Goal: Transaction & Acquisition: Book appointment/travel/reservation

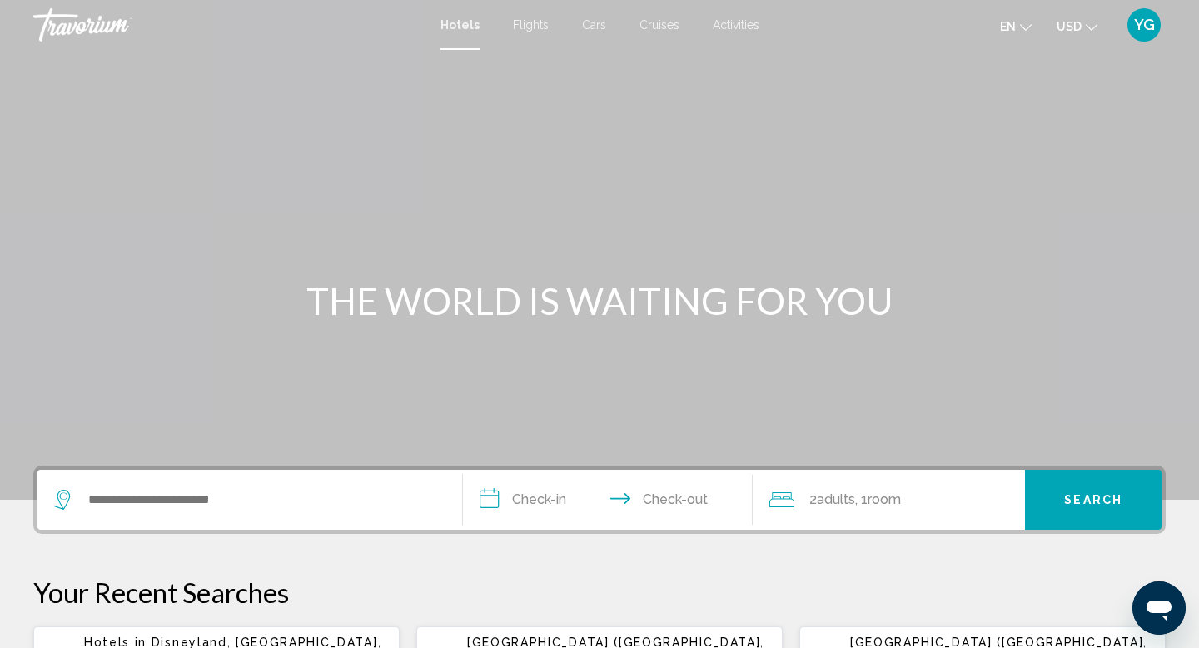
click at [520, 31] on span "Flights" at bounding box center [531, 24] width 36 height 13
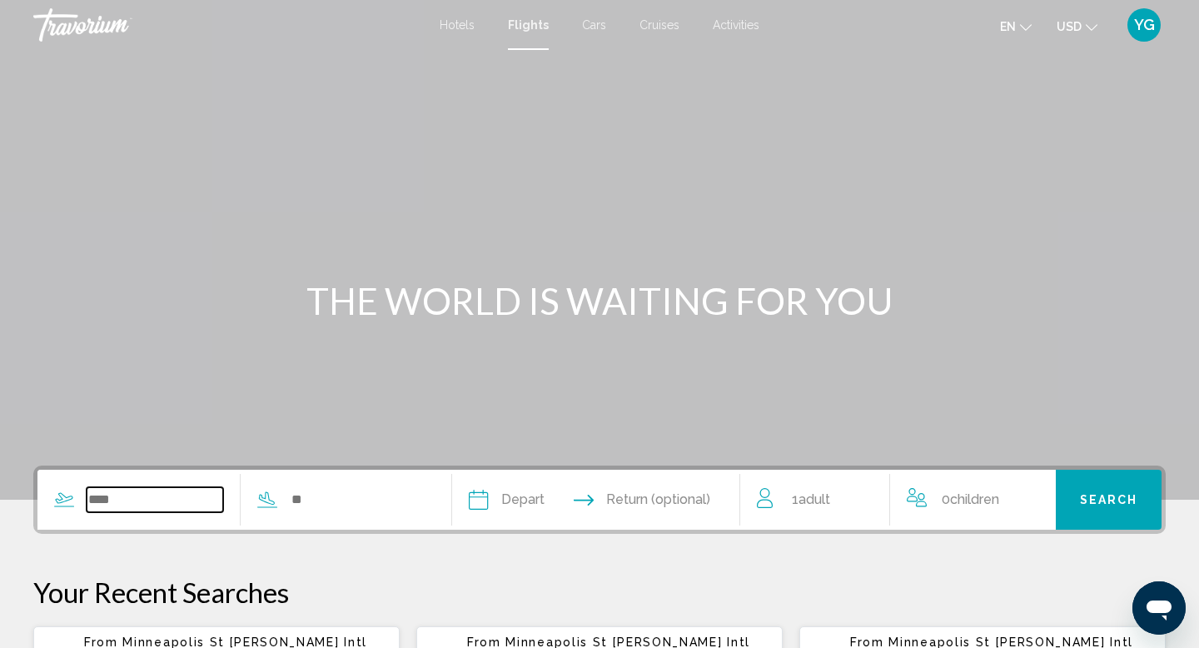
click at [132, 502] on input "Search widget" at bounding box center [155, 499] width 137 height 25
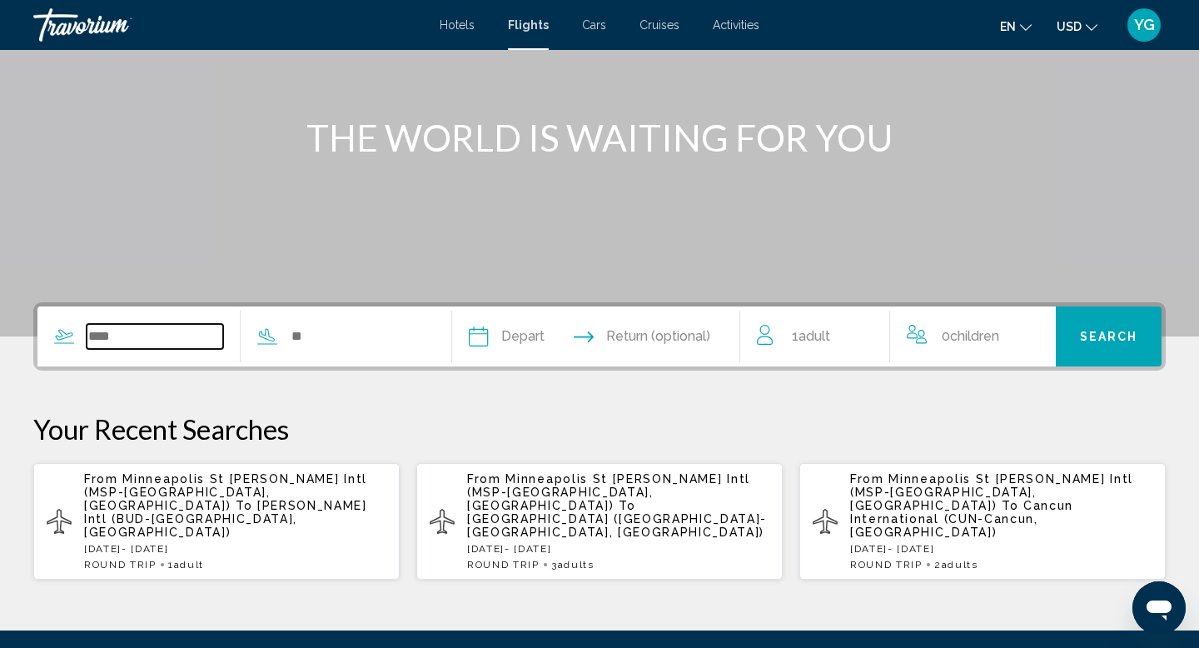
scroll to position [323, 0]
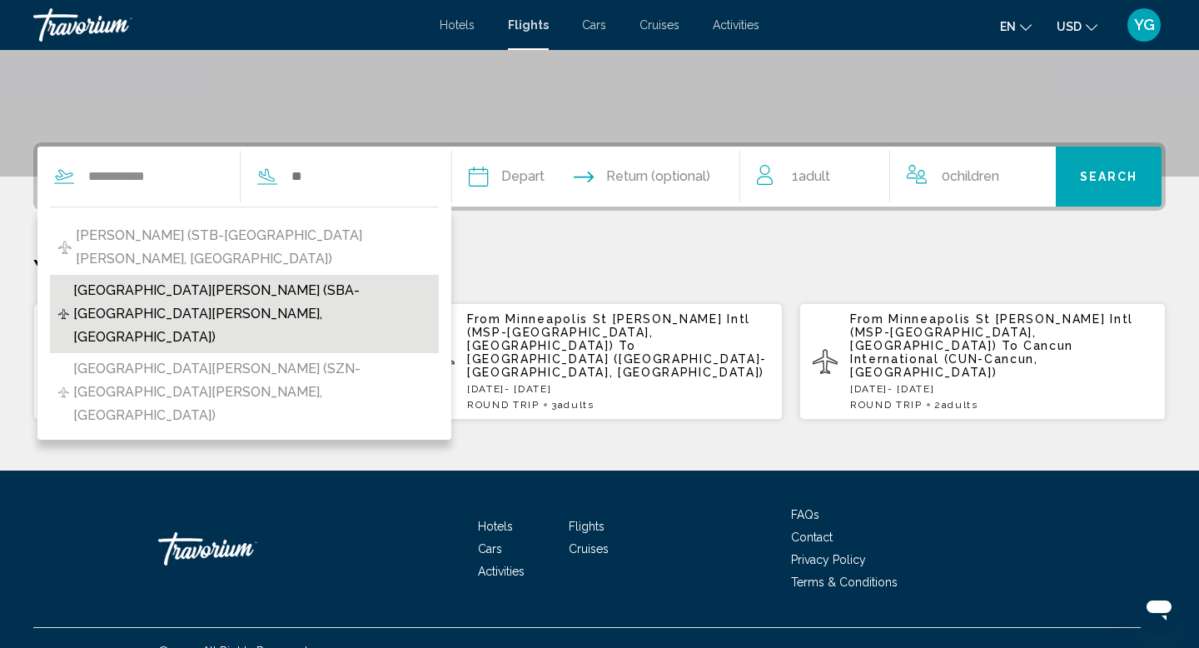
click at [232, 279] on span "[GEOGRAPHIC_DATA][PERSON_NAME] (SBA-[GEOGRAPHIC_DATA][PERSON_NAME], [GEOGRAPHIC…" at bounding box center [251, 314] width 357 height 70
type input "**********"
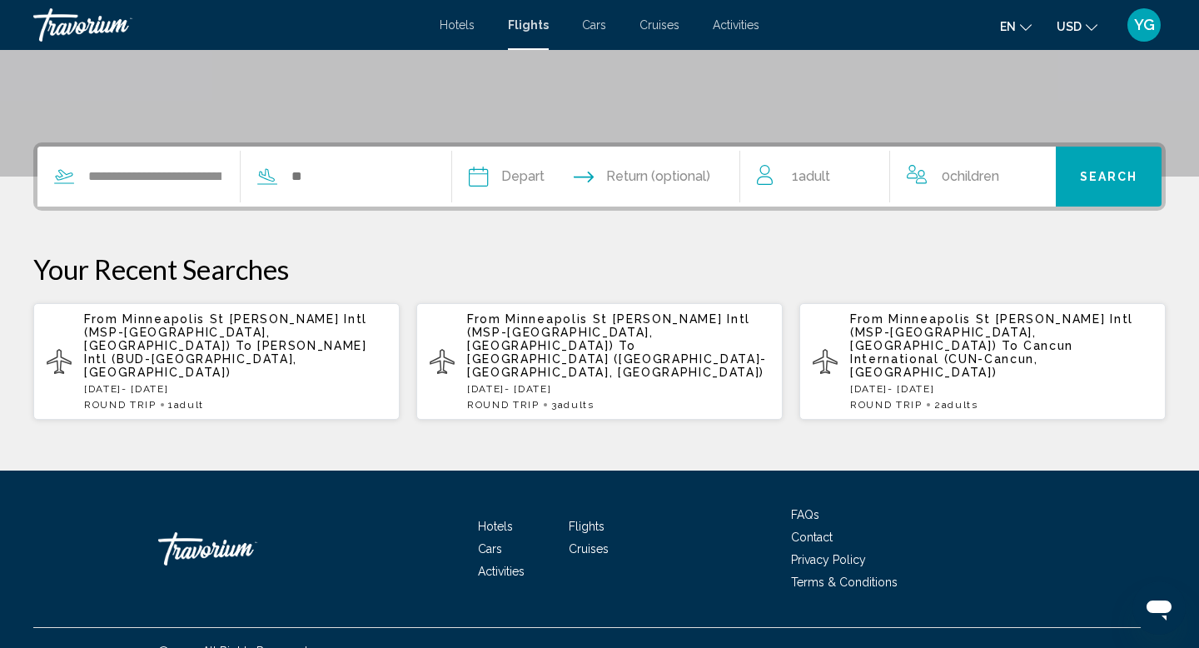
click at [518, 175] on input "Depart date" at bounding box center [536, 179] width 142 height 65
